Goal: Transaction & Acquisition: Obtain resource

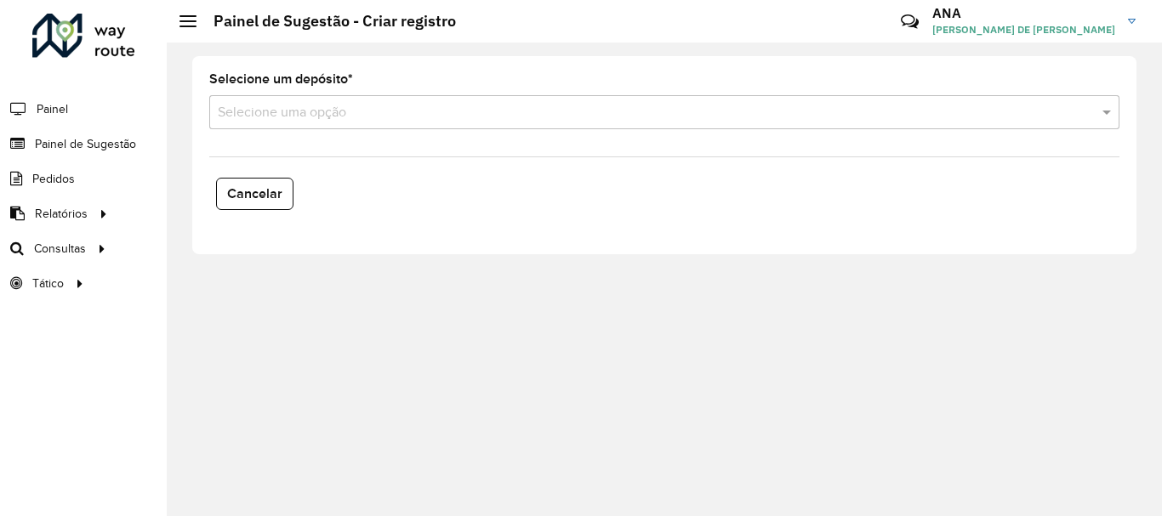
click at [386, 131] on formly-field "Selecione um depósito * Selecione uma opção" at bounding box center [664, 108] width 931 height 70
click at [363, 103] on input "text" at bounding box center [647, 113] width 859 height 20
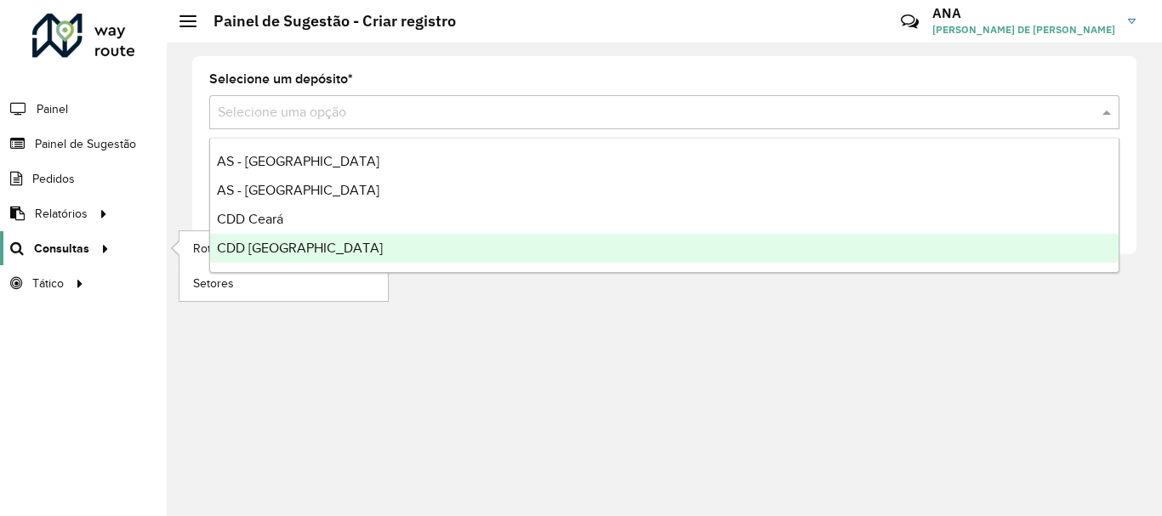
click at [73, 247] on span "Consultas" at bounding box center [61, 249] width 55 height 18
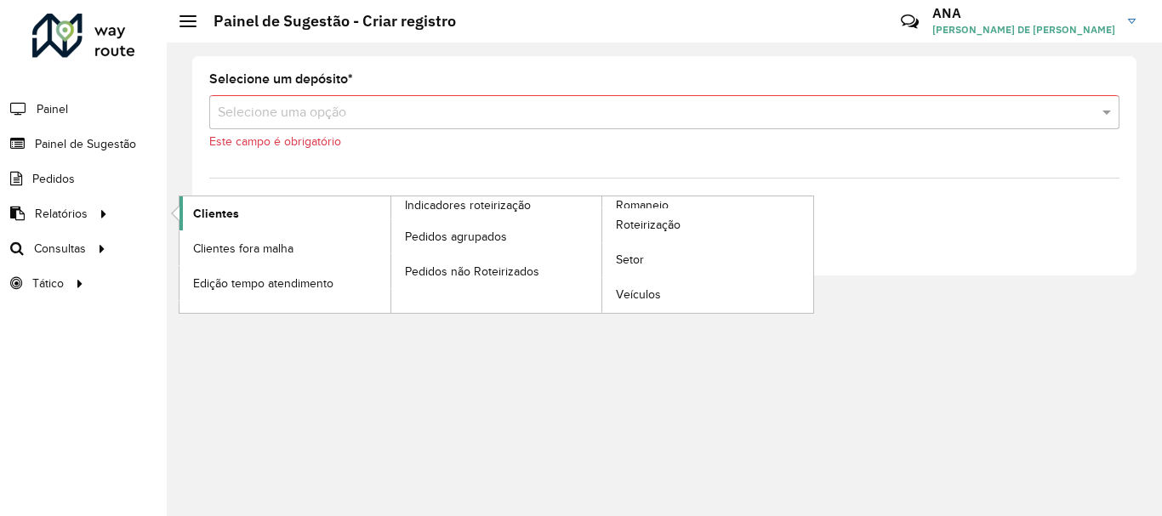
click at [208, 205] on span "Clientes" at bounding box center [216, 214] width 46 height 18
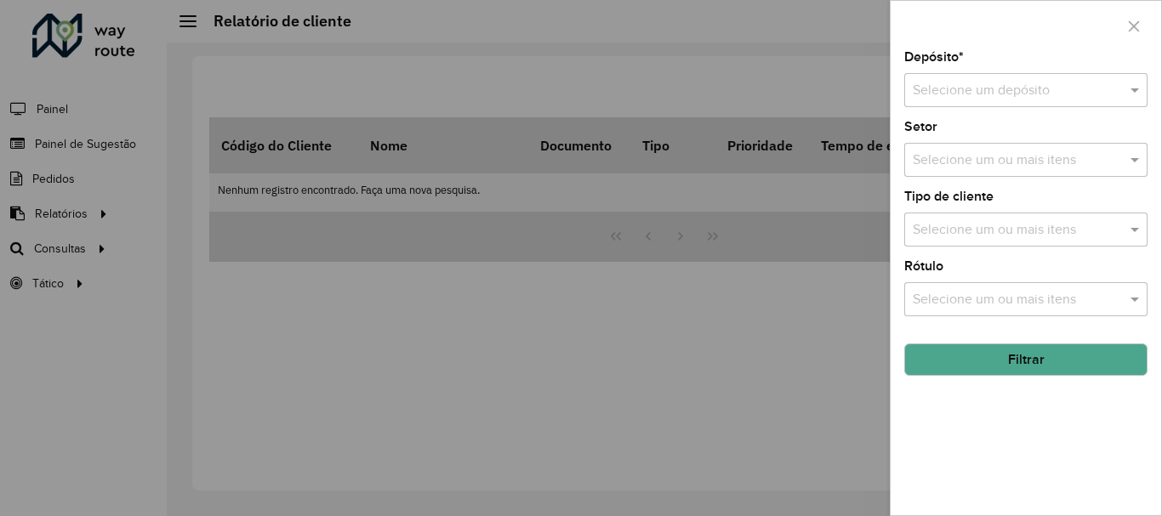
click at [961, 357] on button "Filtrar" at bounding box center [1025, 360] width 243 height 32
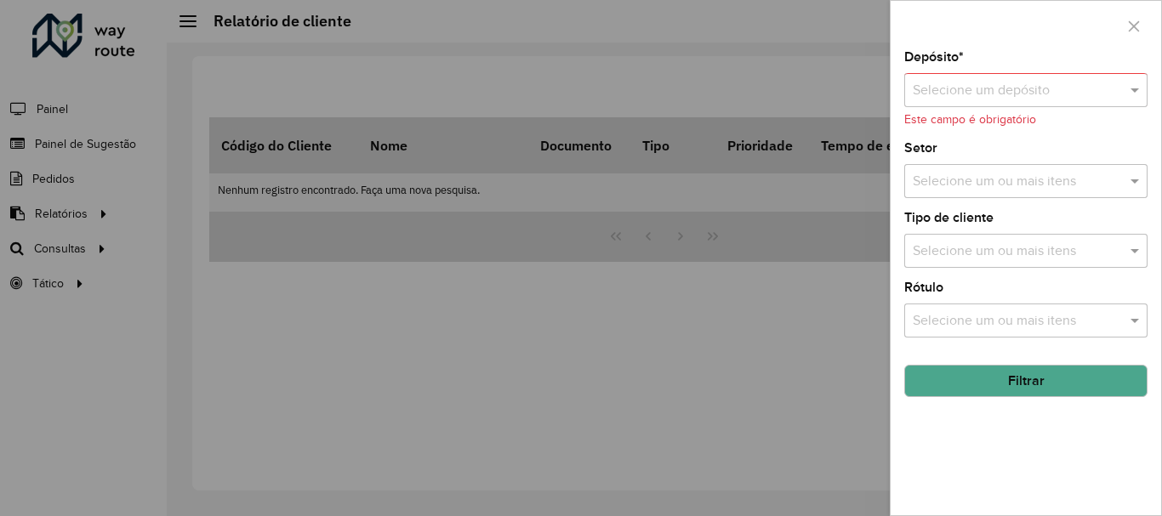
click at [966, 90] on input "text" at bounding box center [1009, 91] width 192 height 20
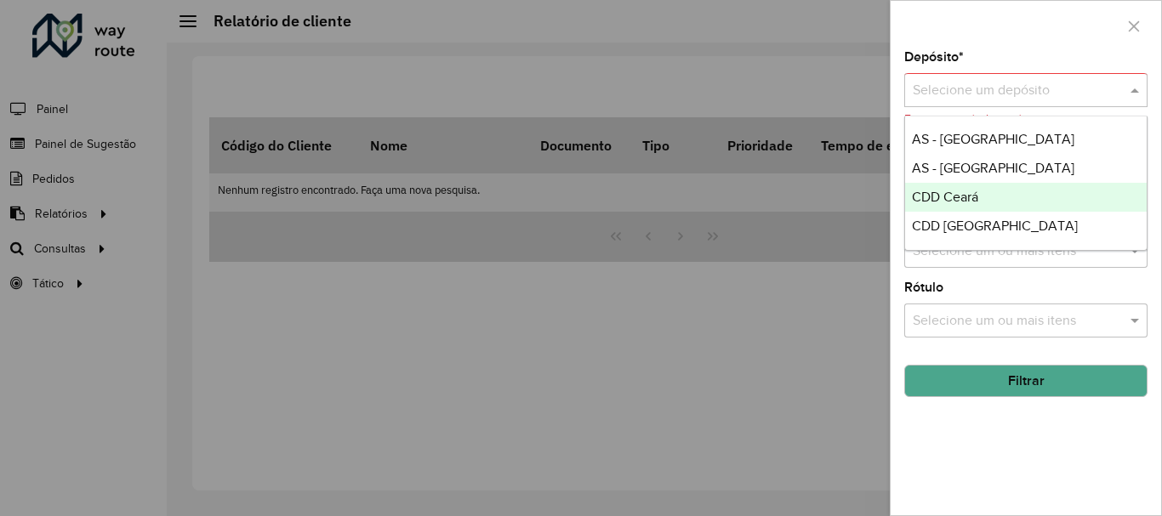
click at [943, 201] on span "CDD Ceará" at bounding box center [945, 197] width 66 height 14
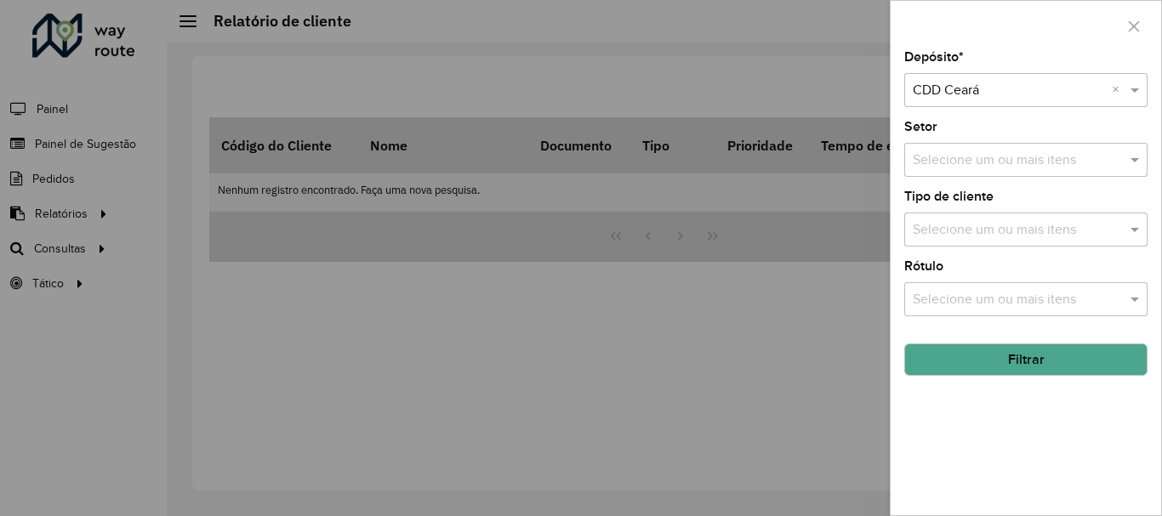
click at [1001, 366] on button "Filtrar" at bounding box center [1025, 360] width 243 height 32
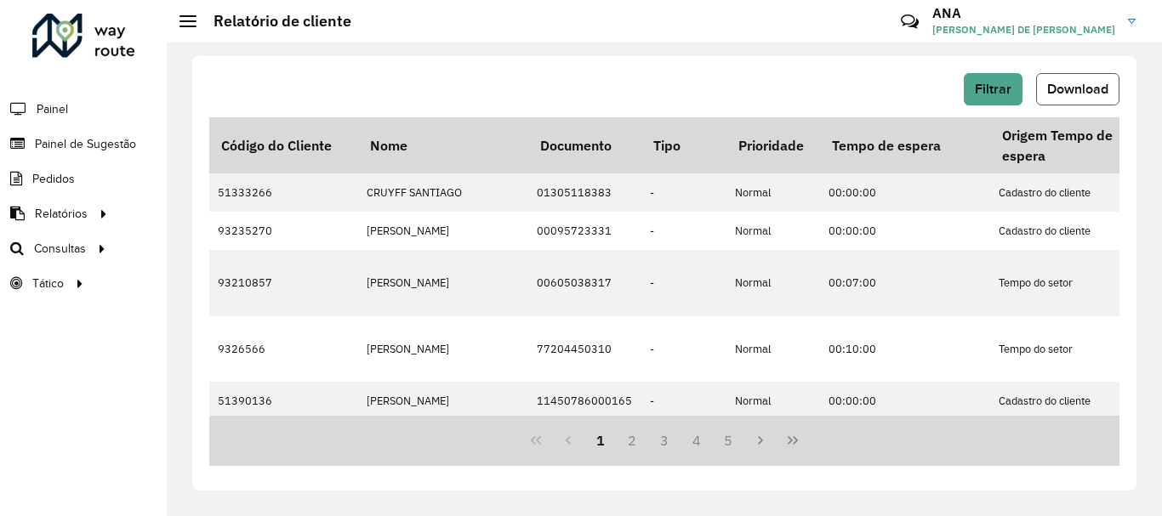
click at [1109, 95] on button "Download" at bounding box center [1077, 89] width 83 height 32
